Goal: Information Seeking & Learning: Learn about a topic

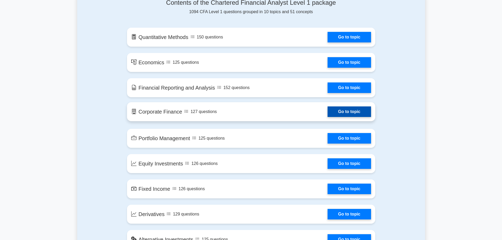
scroll to position [316, 0]
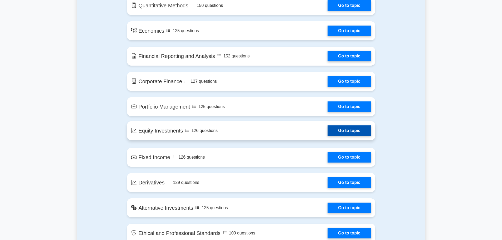
click at [328, 131] on link "Go to topic" at bounding box center [349, 130] width 43 height 11
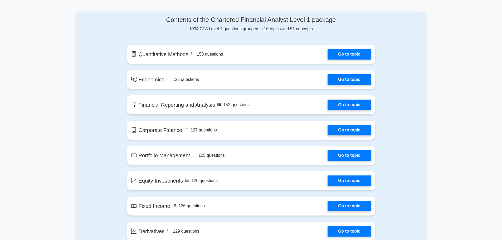
scroll to position [264, 0]
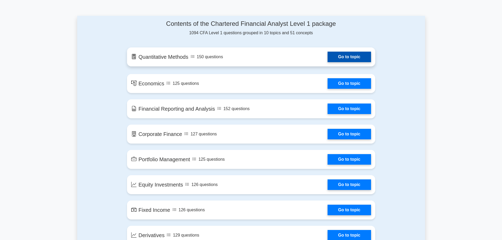
click at [328, 62] on link "Go to topic" at bounding box center [349, 57] width 43 height 11
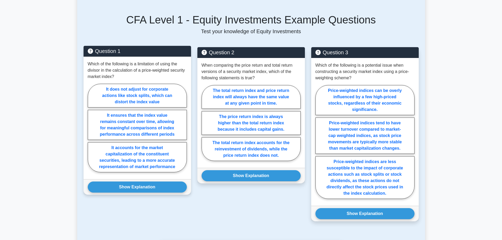
scroll to position [237, 0]
click at [167, 118] on label "It ensures that the index value remains constant over time, allowing for meanin…" at bounding box center [137, 125] width 99 height 30
click at [91, 128] on input "It ensures that the index value remains constant over time, allowing for meanin…" at bounding box center [89, 129] width 3 height 3
radio input "true"
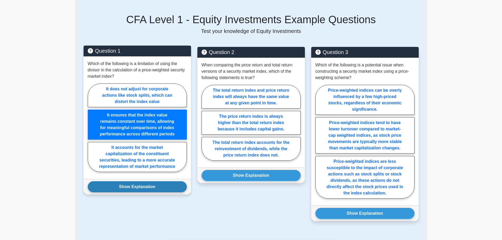
click at [155, 182] on button "Show Explanation" at bounding box center [137, 186] width 99 height 11
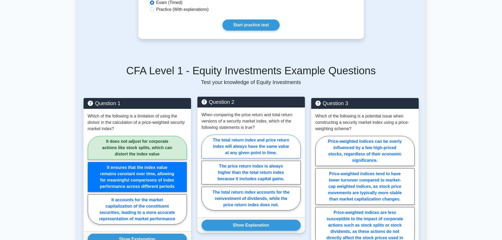
scroll to position [105, 0]
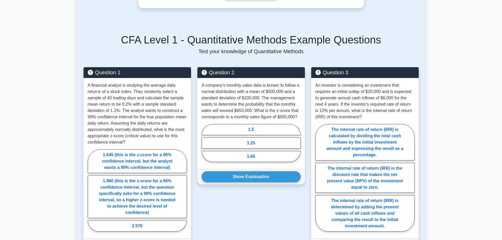
scroll to position [211, 0]
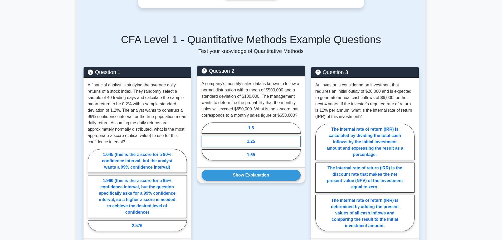
click at [232, 141] on label "1.25" at bounding box center [251, 141] width 99 height 11
click at [205, 141] on input "1.25" at bounding box center [203, 142] width 3 height 3
radio input "true"
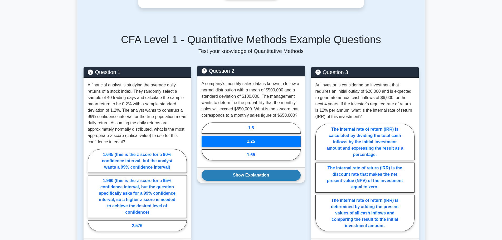
click at [248, 178] on button "Show Explanation" at bounding box center [251, 175] width 99 height 11
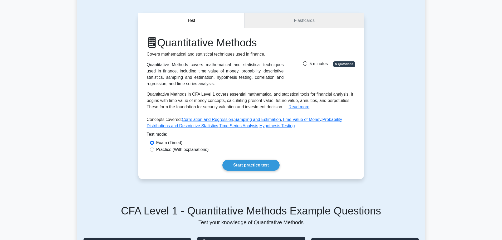
scroll to position [0, 0]
